Goal: Information Seeking & Learning: Learn about a topic

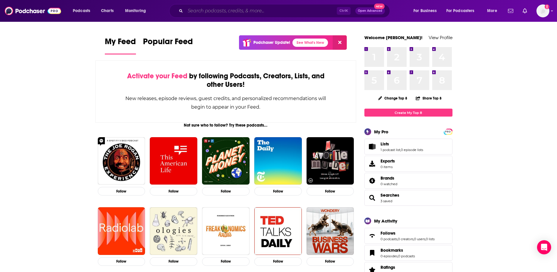
click at [290, 13] on input "Search podcasts, credits, & more..." at bounding box center [261, 10] width 152 height 9
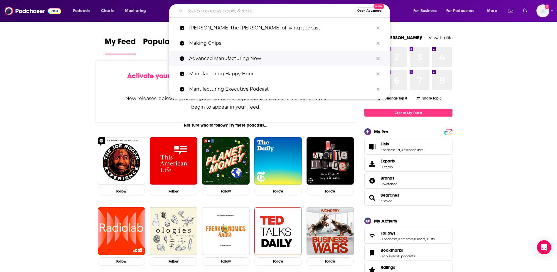
click at [243, 61] on p "Advanced Manufacturing Now" at bounding box center [281, 58] width 185 height 15
type input "Advanced Manufacturing Now"
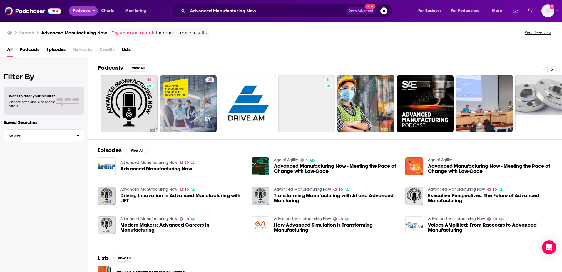
click at [92, 12] on button "Podcasts" at bounding box center [83, 10] width 29 height 9
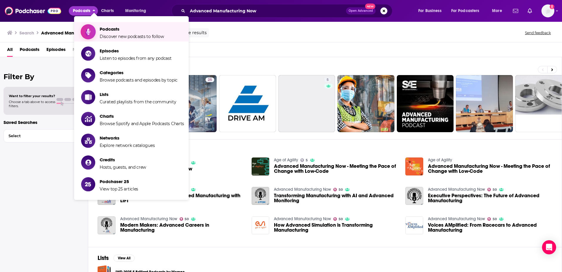
click at [118, 33] on span "Podcasts Discover new podcasts to follow" at bounding box center [132, 31] width 64 height 15
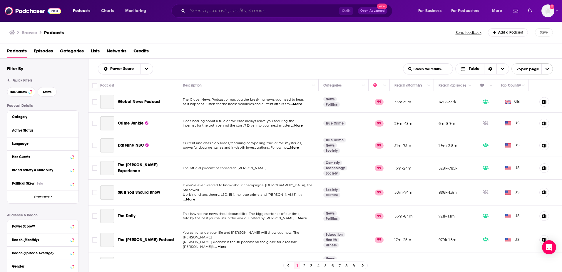
click at [227, 7] on input "Search podcasts, credits, & more..." at bounding box center [263, 10] width 152 height 9
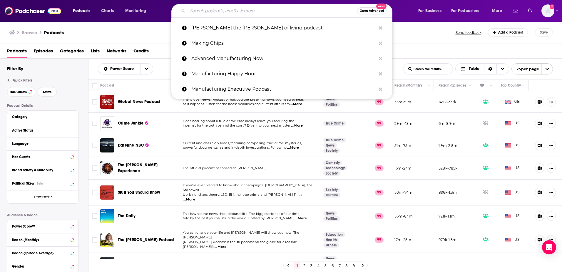
click at [133, 107] on div "Global News Podcast" at bounding box center [148, 102] width 61 height 14
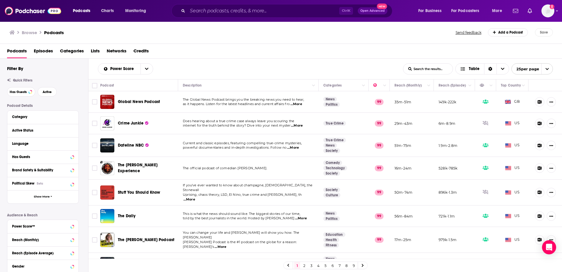
click at [138, 102] on span "Global News Podcast" at bounding box center [139, 101] width 42 height 5
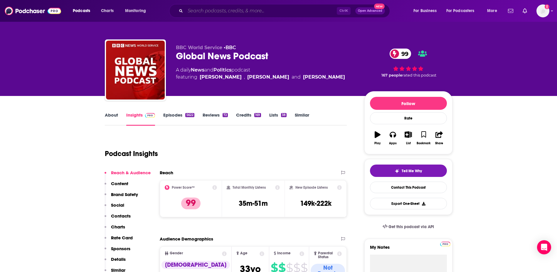
click at [237, 14] on input "Search podcasts, credits, & more..." at bounding box center [261, 10] width 152 height 9
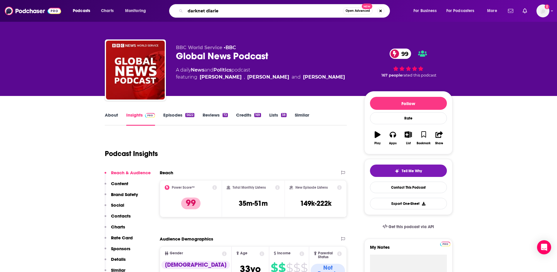
type input "darknet diaries"
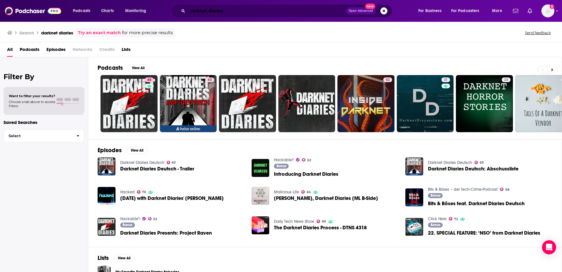
click at [224, 14] on input "darknet diaries" at bounding box center [266, 10] width 158 height 9
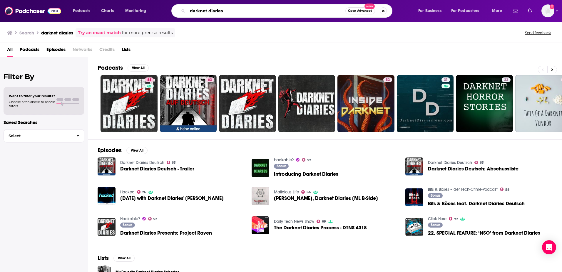
click at [224, 14] on input "darknet diaries" at bounding box center [266, 10] width 158 height 9
click at [298, 13] on input "darknet diaries" at bounding box center [266, 10] width 158 height 9
click at [286, 7] on input "darknet diaries" at bounding box center [266, 10] width 158 height 9
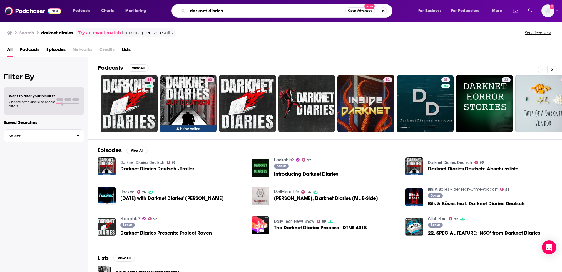
click at [286, 7] on input "darknet diaries" at bounding box center [266, 10] width 158 height 9
click at [256, 12] on input "darknet diaries" at bounding box center [266, 10] width 158 height 9
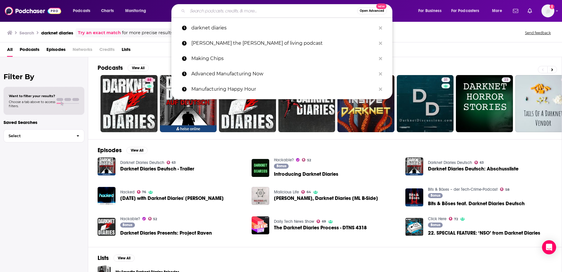
click at [317, 13] on input "Search podcasts, credits, & more..." at bounding box center [272, 10] width 170 height 9
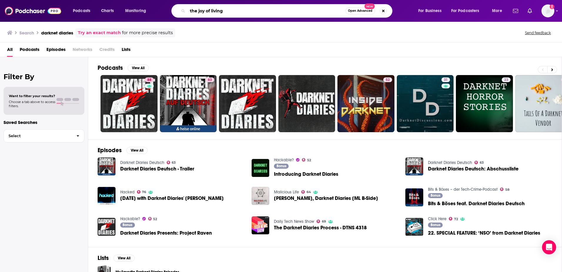
type input "the joy of living"
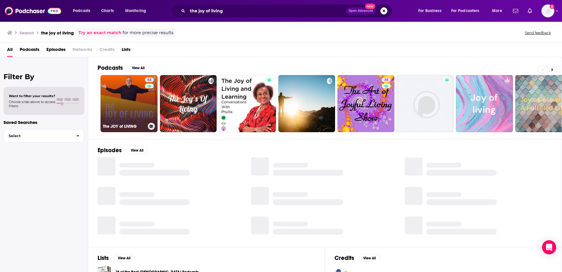
click at [141, 93] on link "54 The JOY of LIVING" at bounding box center [129, 103] width 57 height 57
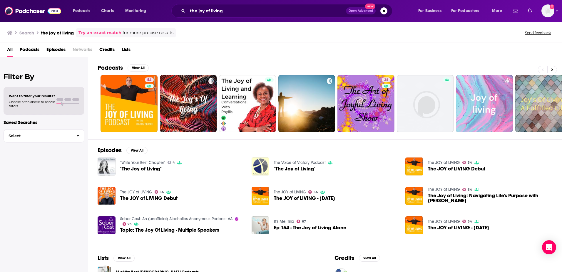
click at [23, 5] on div "Podcasts Charts Monitoring the joy of living Open Advanced New For Business For…" at bounding box center [281, 11] width 562 height 22
click at [21, 12] on img at bounding box center [33, 10] width 56 height 11
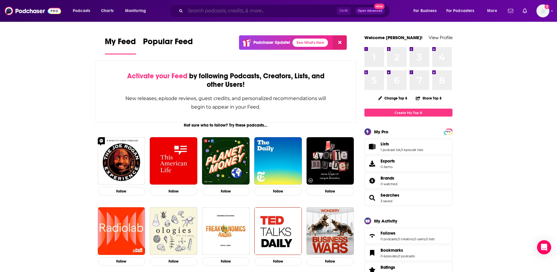
click at [316, 13] on input "Search podcasts, credits, & more..." at bounding box center [261, 10] width 152 height 9
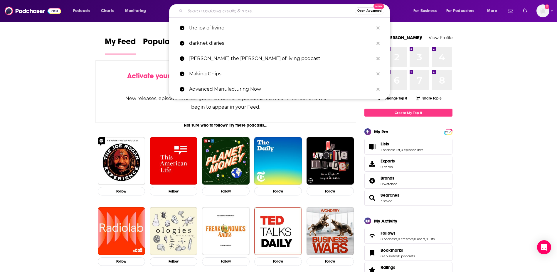
click at [299, 11] on input "Search podcasts, credits, & more..." at bounding box center [270, 10] width 170 height 9
click at [212, 30] on p "the joy of living" at bounding box center [281, 27] width 185 height 15
type input "the joy of living"
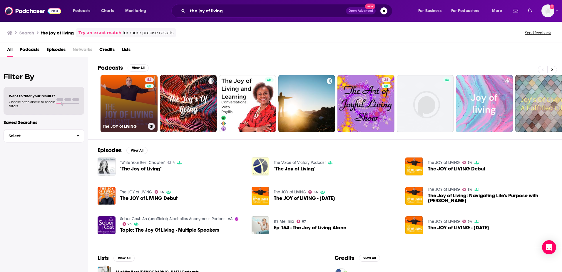
click at [131, 107] on link "54 The JOY of LIVING" at bounding box center [129, 103] width 57 height 57
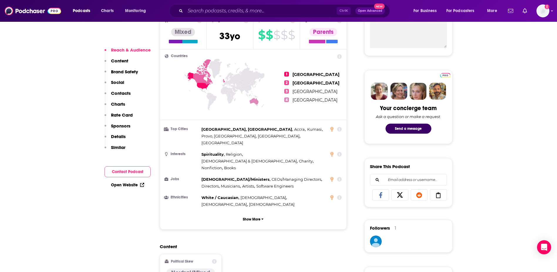
scroll to position [235, 0]
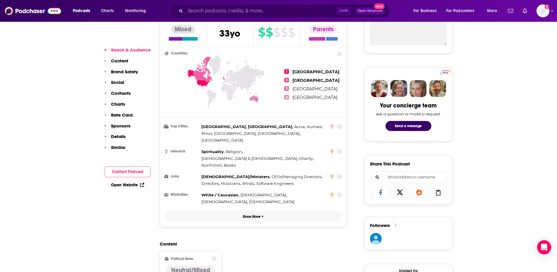
click at [254, 211] on button "Show More" at bounding box center [253, 216] width 177 height 11
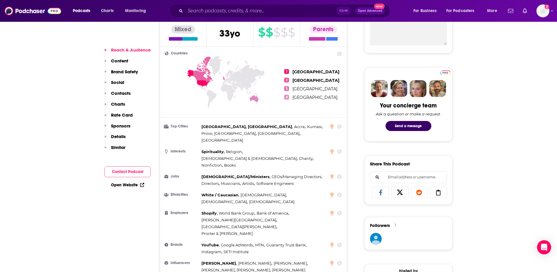
scroll to position [264, 0]
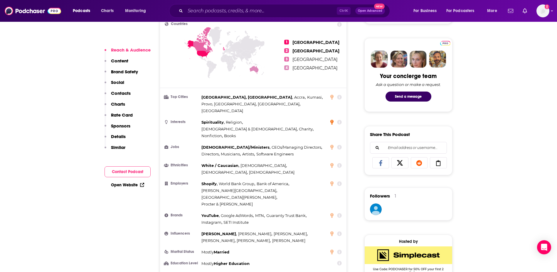
click at [331, 120] on icon at bounding box center [332, 122] width 3 height 5
click at [338, 120] on icon at bounding box center [339, 122] width 5 height 5
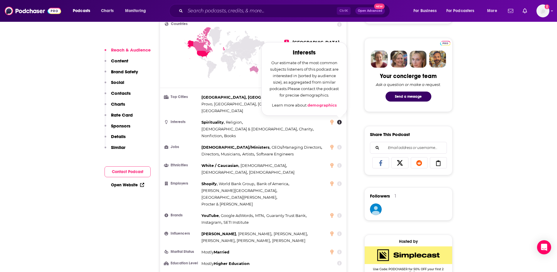
click at [313, 144] on div "[DEMOGRAPHIC_DATA]/Ministers , CEOs/Managing Directors , Directors , Musicians …" at bounding box center [264, 151] width 125 height 14
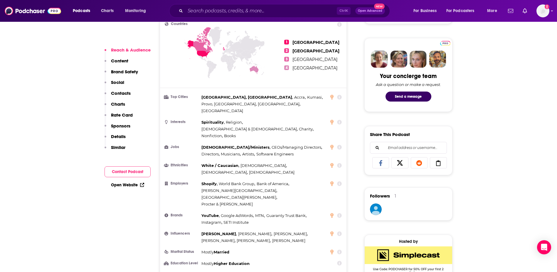
click at [339, 120] on icon at bounding box center [340, 122] width 5 height 5
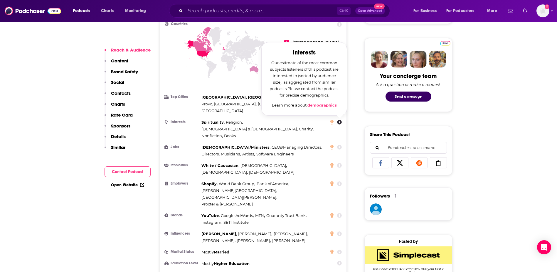
click at [320, 212] on div "YouTube , Google AdWords , MTN , Guaranty Trust Bank , Instagram , SETI Institu…" at bounding box center [264, 219] width 125 height 14
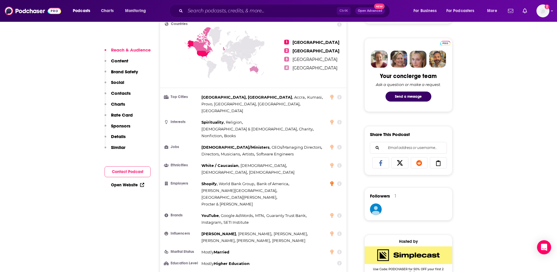
click at [332, 181] on icon at bounding box center [332, 183] width 3 height 5
click at [314, 180] on div "Shopify , World Bank Group , Bank of America , [PERSON_NAME][GEOGRAPHIC_DATA] ,…" at bounding box center [264, 193] width 125 height 27
click at [207, 188] on span "[PERSON_NAME][GEOGRAPHIC_DATA]" at bounding box center [239, 190] width 75 height 5
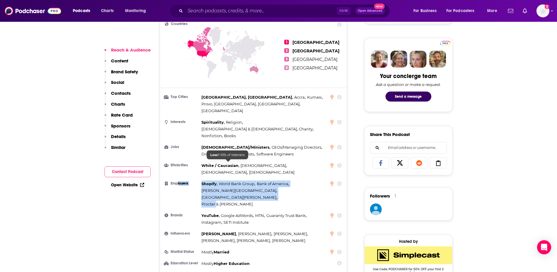
drag, startPoint x: 177, startPoint y: 159, endPoint x: 286, endPoint y: 163, distance: 109.1
click at [286, 180] on li "Employers Shopify , World Bank Group , Bank of America , [PERSON_NAME][GEOGRAPH…" at bounding box center [253, 193] width 177 height 27
click at [286, 180] on div "Shopify , World Bank Group , Bank of America , [PERSON_NAME][GEOGRAPHIC_DATA] ,…" at bounding box center [264, 193] width 125 height 27
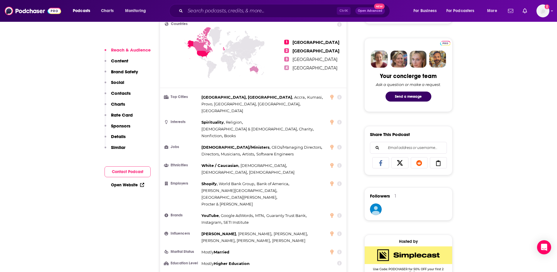
click at [341, 180] on li "Employers Shopify , World Bank Group , Bank of America , [PERSON_NAME][GEOGRAPH…" at bounding box center [253, 193] width 177 height 27
click at [336, 181] on div at bounding box center [336, 184] width 11 height 6
click at [340, 181] on icon at bounding box center [339, 183] width 5 height 5
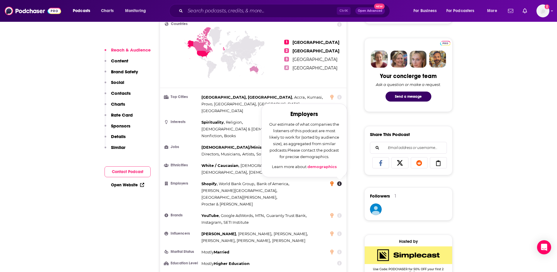
click at [334, 181] on icon at bounding box center [332, 183] width 3 height 5
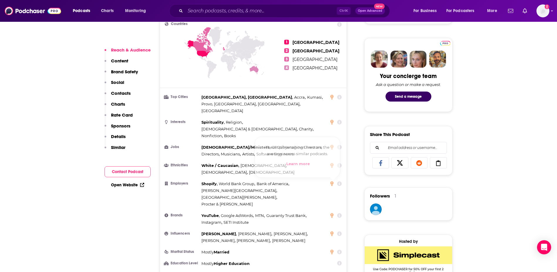
click at [312, 180] on div "Shopify , World Bank Group , Bank of America , [PERSON_NAME][GEOGRAPHIC_DATA] ,…" at bounding box center [264, 193] width 125 height 27
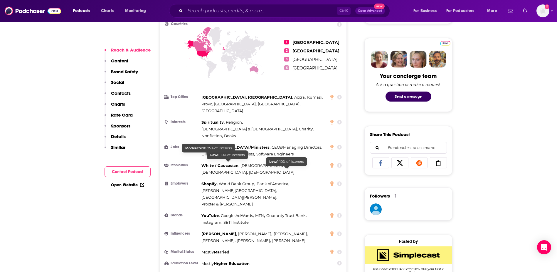
click at [195, 181] on h3 "Employers" at bounding box center [182, 183] width 34 height 4
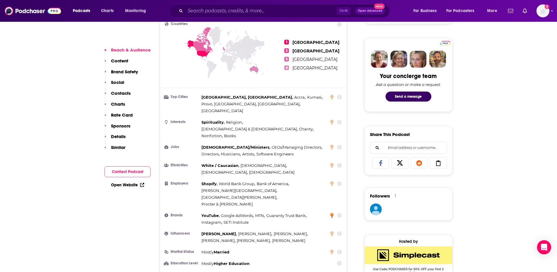
click at [332, 213] on icon at bounding box center [332, 215] width 3 height 5
click at [265, 212] on span "MTN ," at bounding box center [260, 215] width 10 height 7
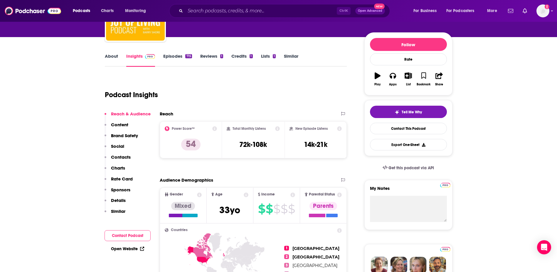
scroll to position [0, 0]
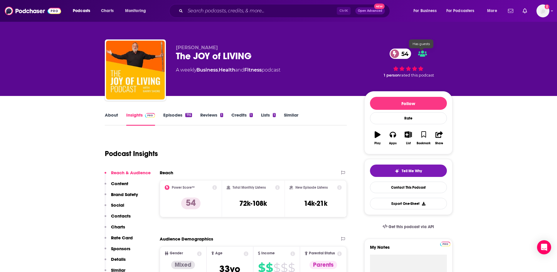
click at [427, 52] on icon at bounding box center [422, 54] width 9 height 6
click at [431, 170] on button "Tell Me Why" at bounding box center [408, 170] width 77 height 12
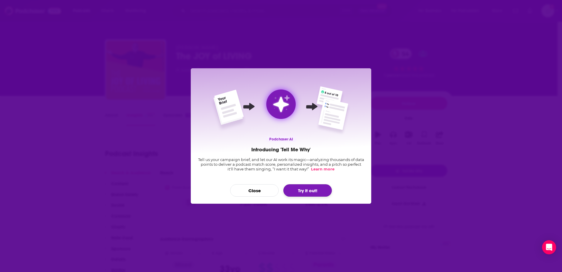
click at [299, 192] on button "Try it out!" at bounding box center [307, 190] width 48 height 12
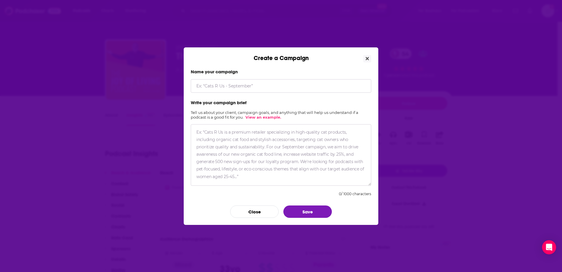
click at [221, 86] on input "Create a Campaign" at bounding box center [281, 86] width 180 height 14
click at [369, 58] on button "Close" at bounding box center [367, 58] width 8 height 7
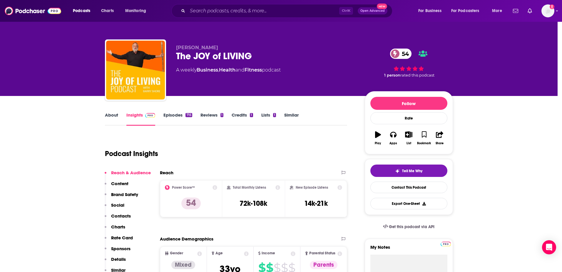
click at [369, 58] on div "Create a Campaign Name your campaign Campaign title must be between 3 and 50 ch…" at bounding box center [281, 136] width 562 height 272
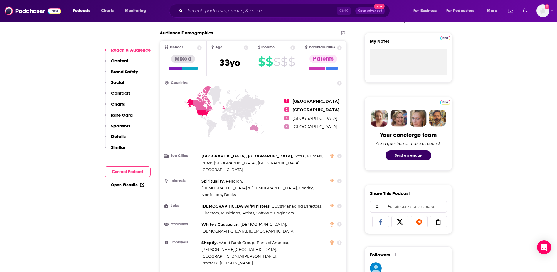
click at [117, 125] on p "Sponsors" at bounding box center [120, 126] width 19 height 6
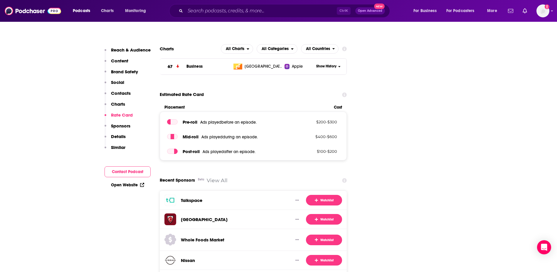
scroll to position [865, 0]
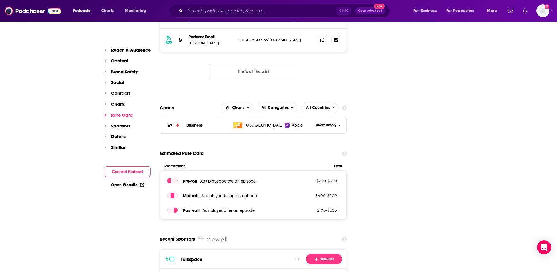
drag, startPoint x: 122, startPoint y: 114, endPoint x: 184, endPoint y: 114, distance: 61.7
click at [122, 114] on p "Rate Card" at bounding box center [122, 115] width 22 height 6
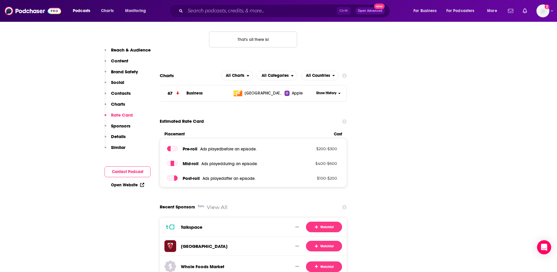
scroll to position [926, 0]
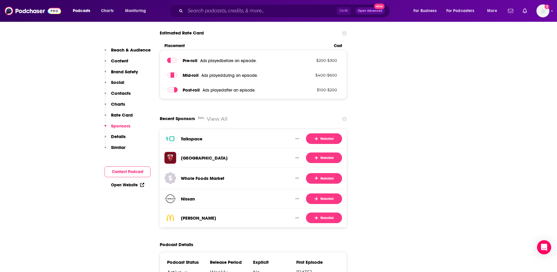
click at [123, 128] on p "Sponsors" at bounding box center [120, 126] width 19 height 6
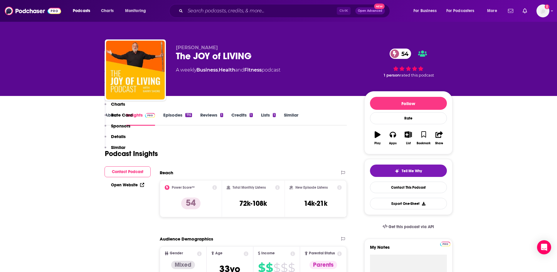
scroll to position [176, 0]
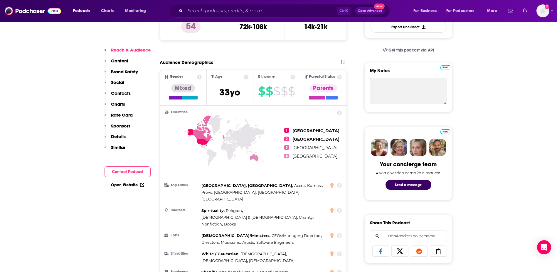
click at [115, 146] on p "Similar" at bounding box center [118, 147] width 14 height 6
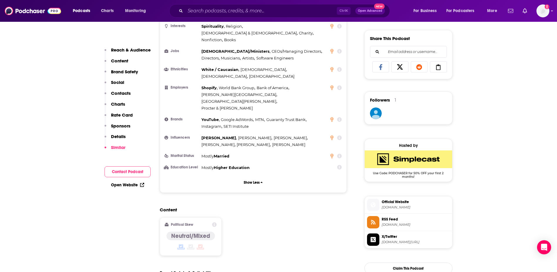
scroll to position [1260, 0]
